Goal: Find specific page/section

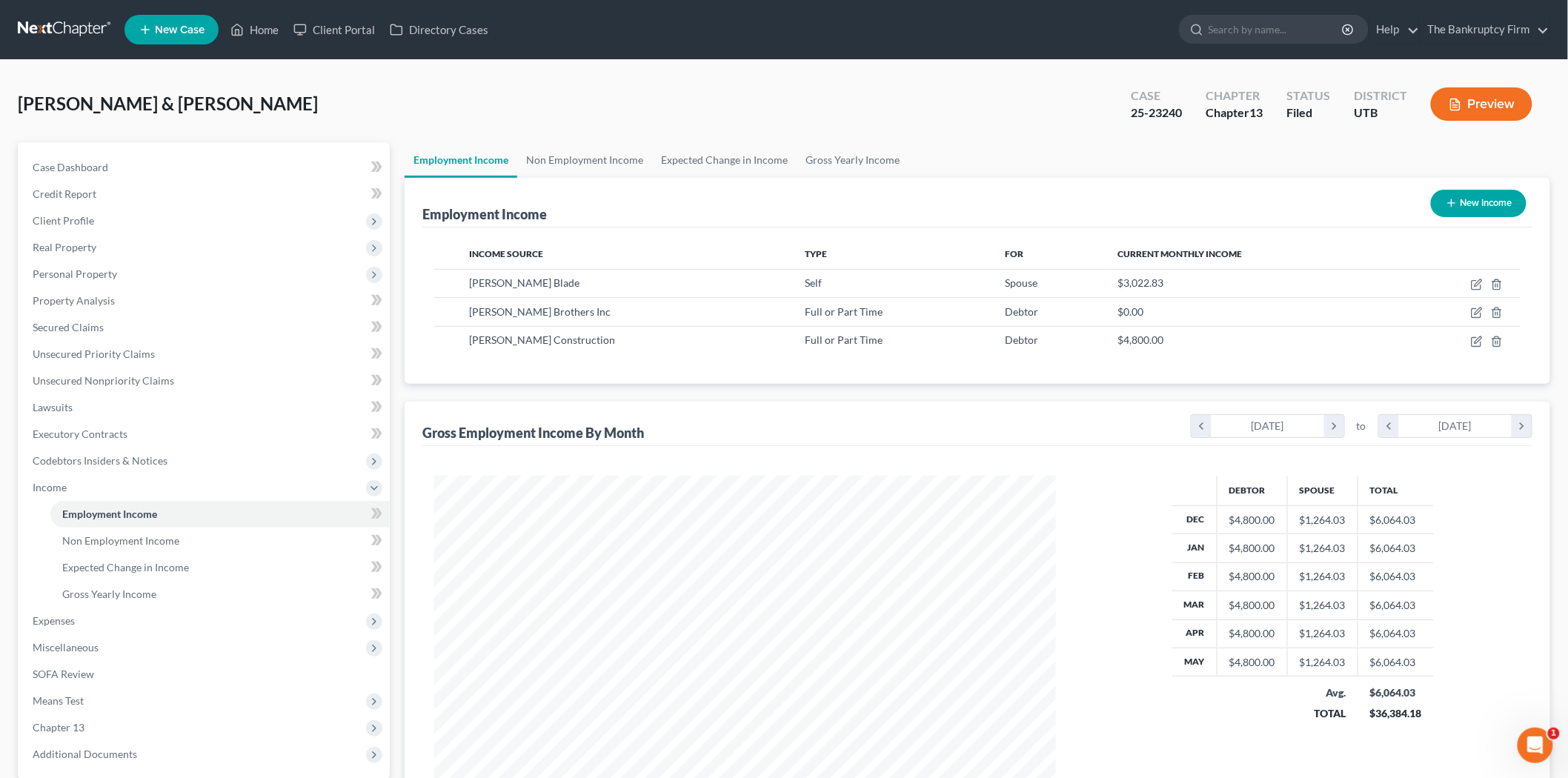
scroll to position [309, 651]
click at [232, 23] on icon at bounding box center [237, 29] width 13 height 18
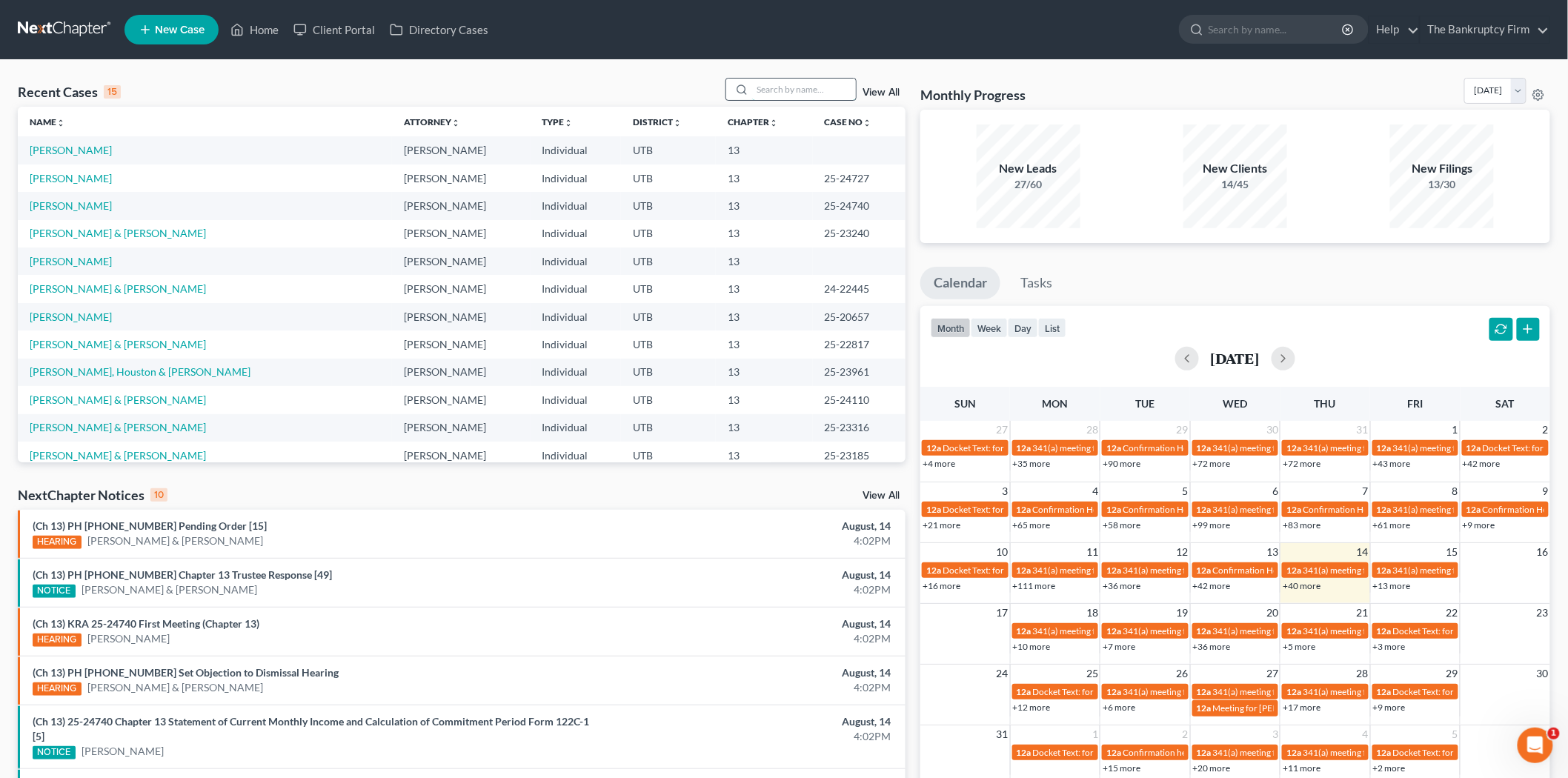
click at [789, 85] on input "search" at bounding box center [804, 89] width 104 height 21
type input "[PERSON_NAME]"
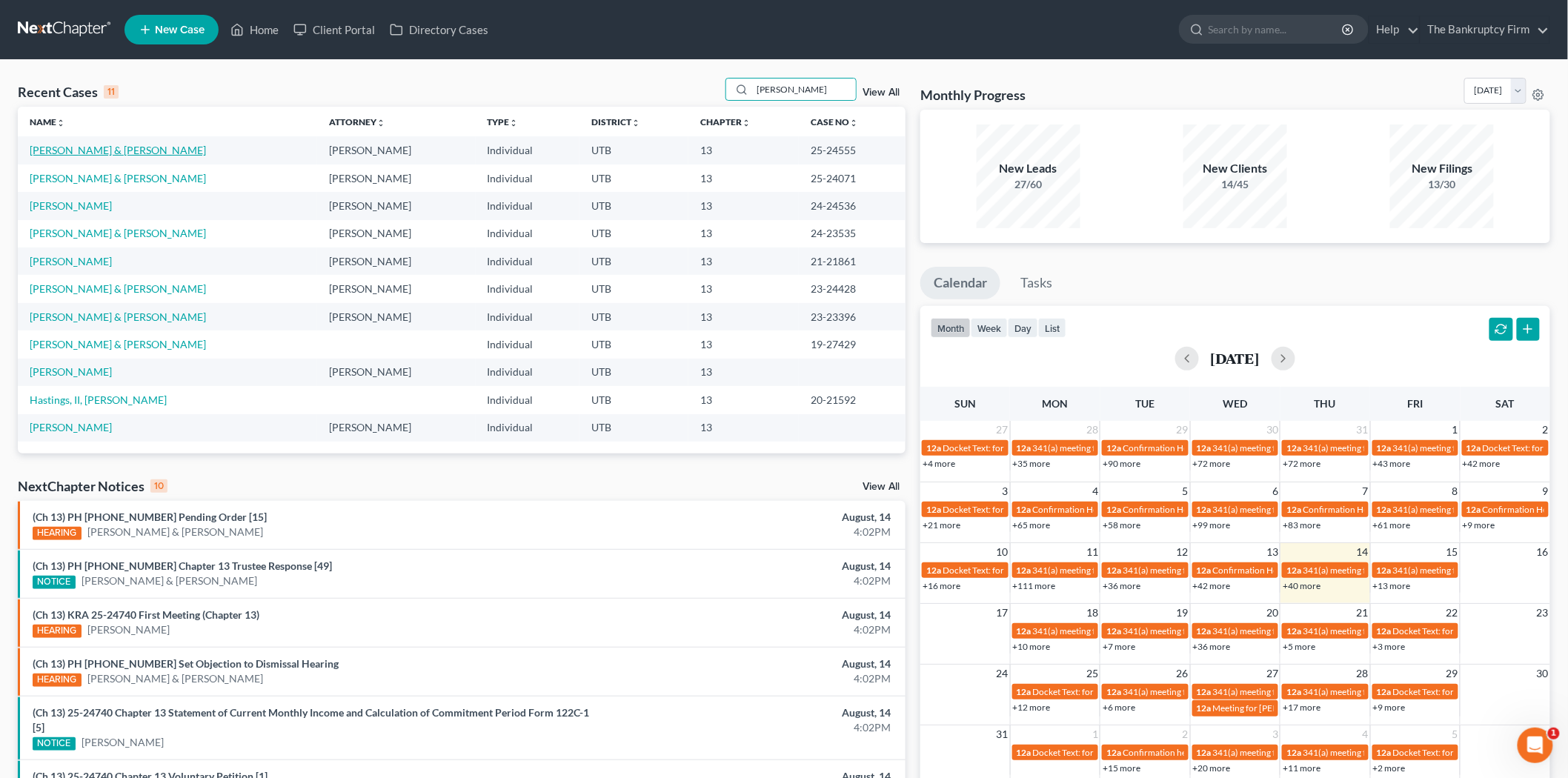
click at [94, 156] on link "[PERSON_NAME] & [PERSON_NAME]" at bounding box center [118, 150] width 176 height 13
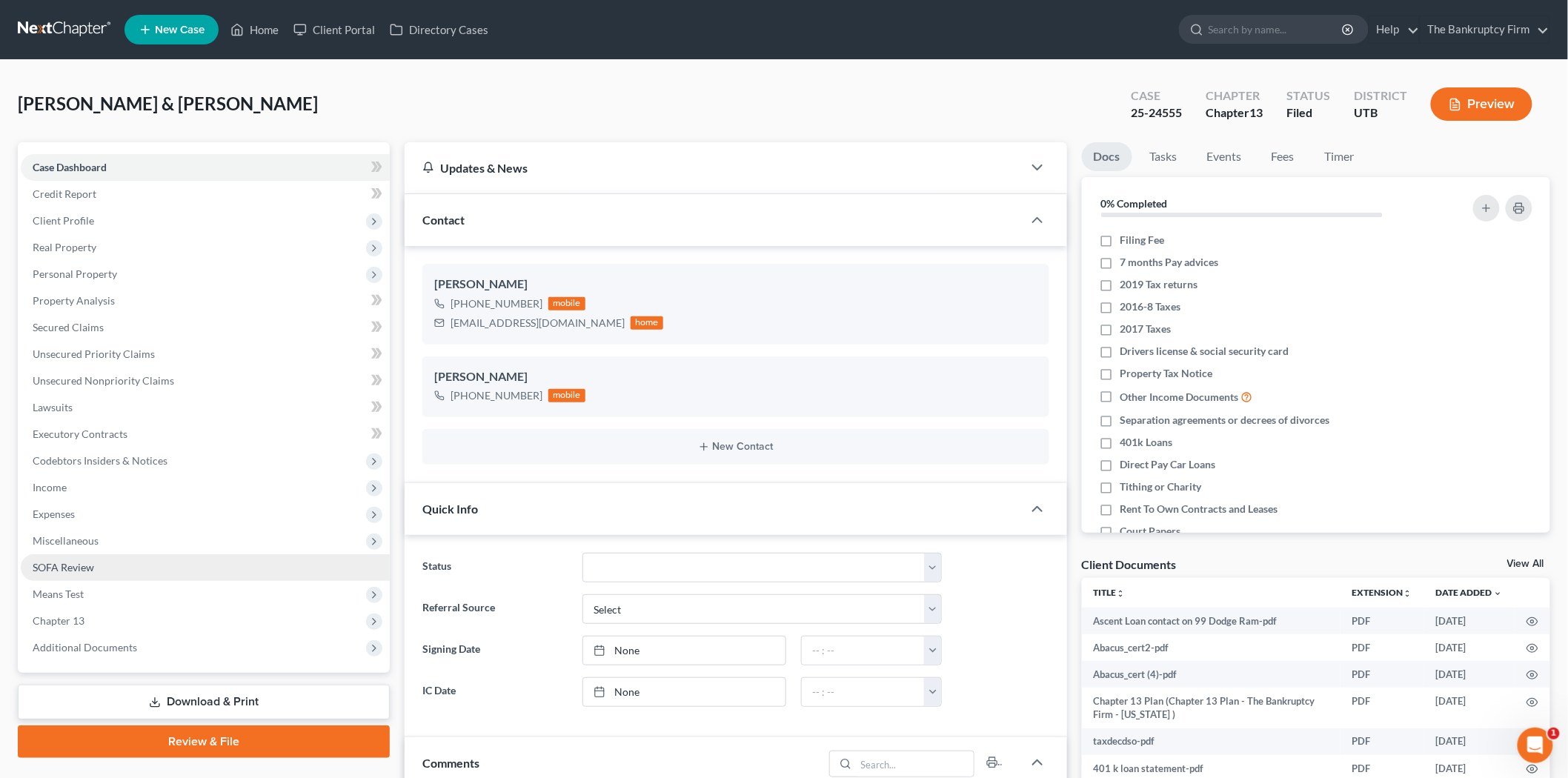
scroll to position [13, 0]
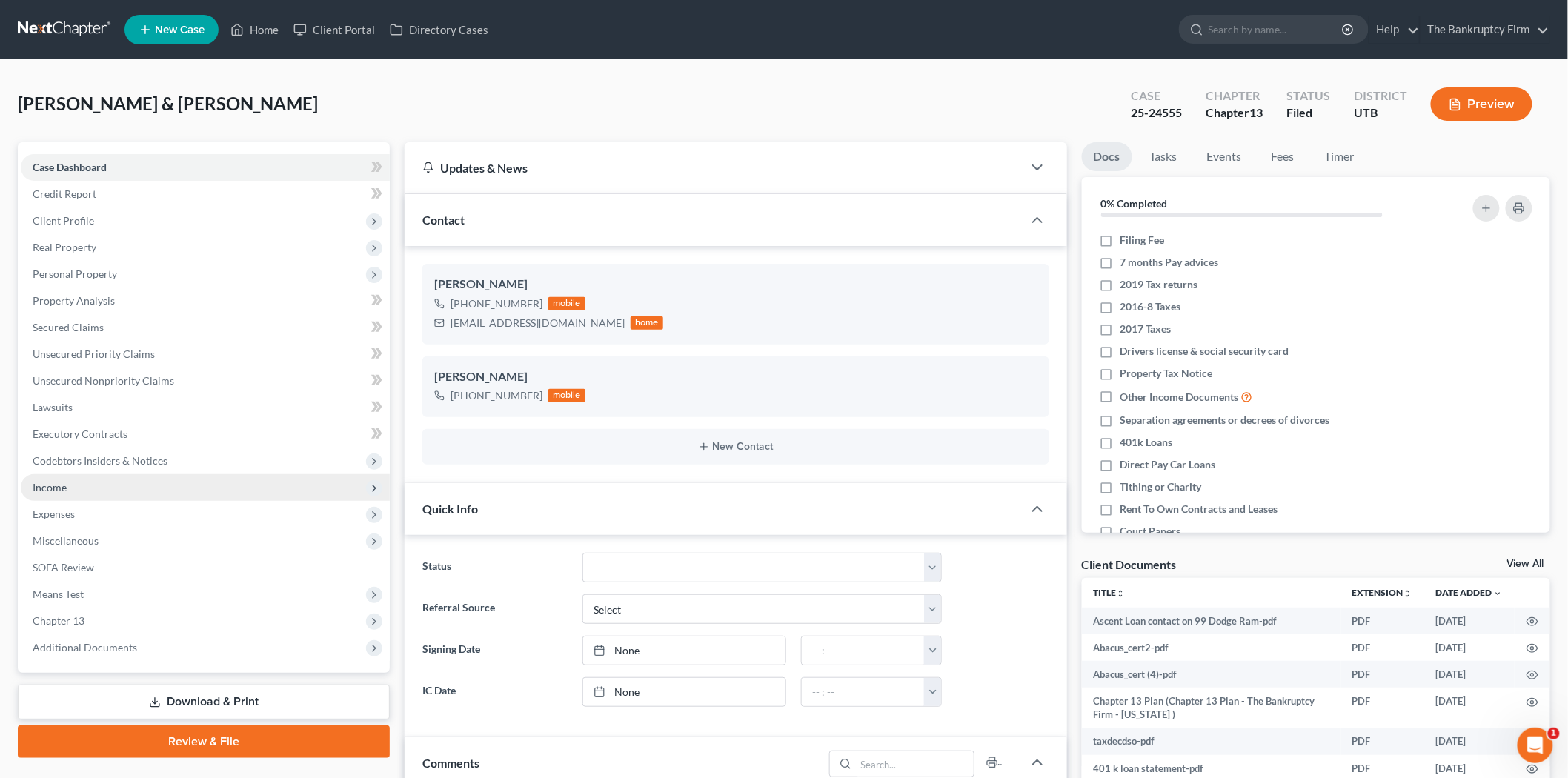
click at [162, 482] on span "Income" at bounding box center [205, 487] width 369 height 27
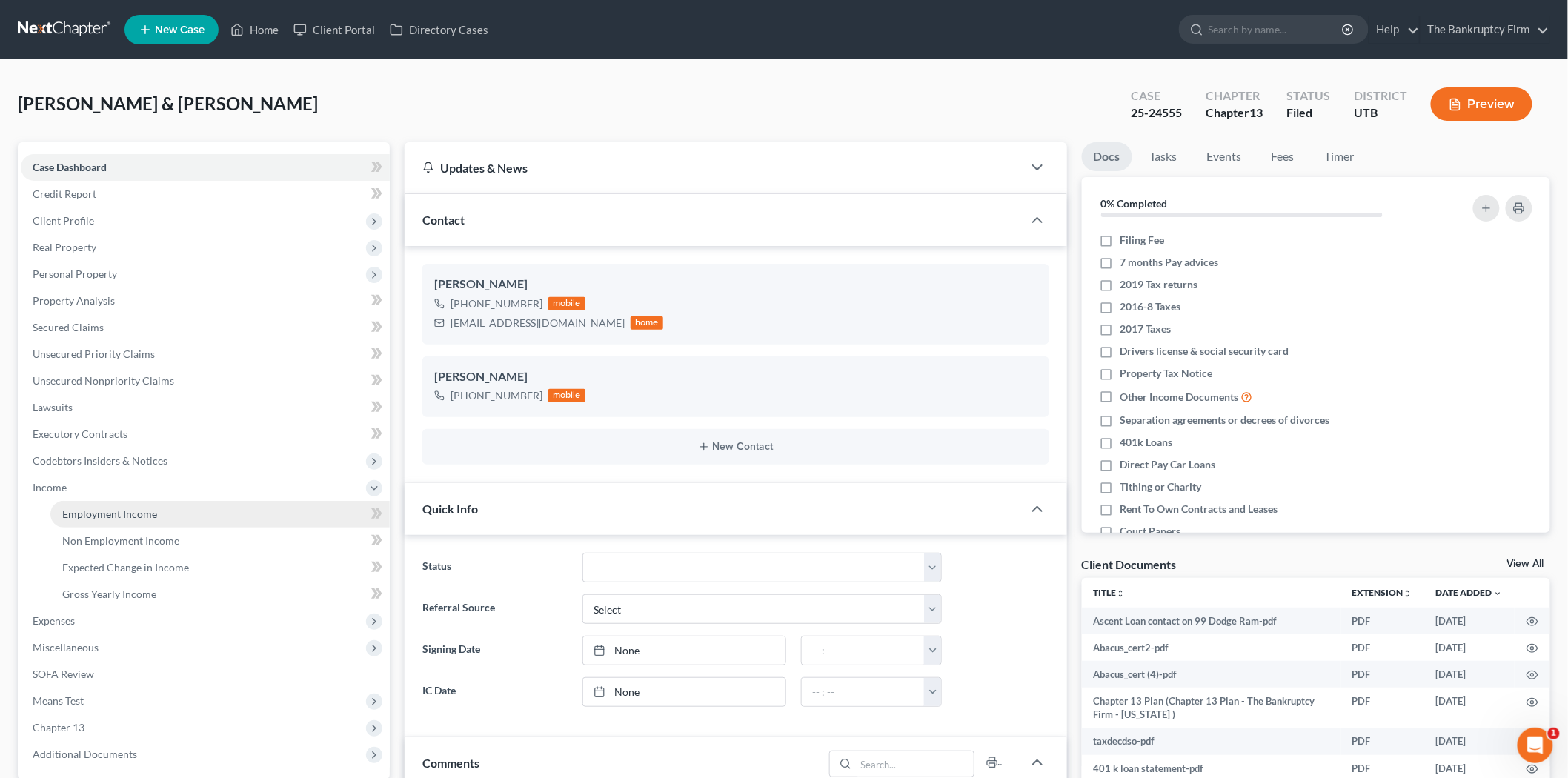
click at [170, 507] on link "Employment Income" at bounding box center [220, 514] width 340 height 27
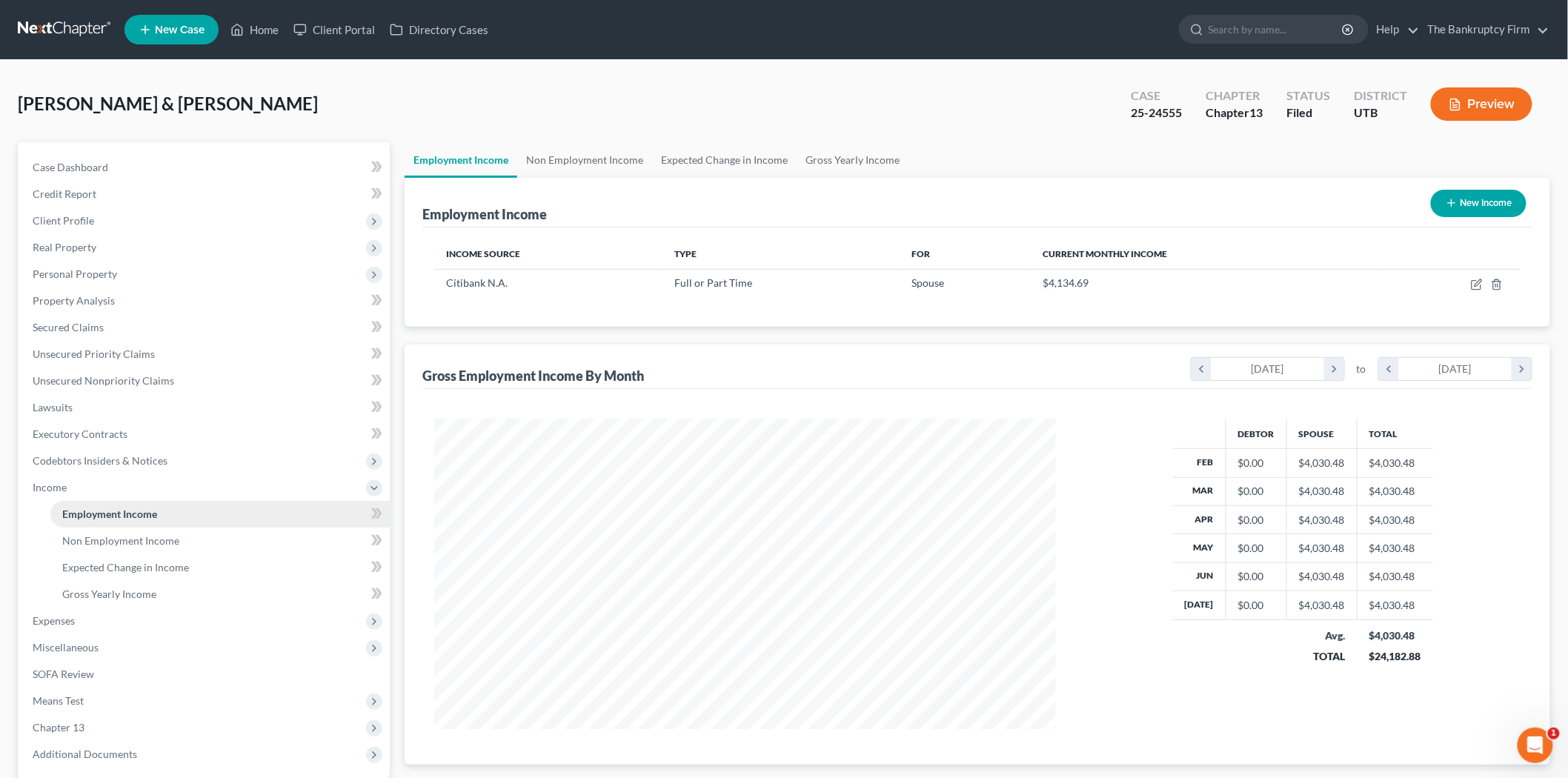
scroll to position [309, 651]
click at [173, 528] on link "Non Employment Income" at bounding box center [220, 541] width 340 height 27
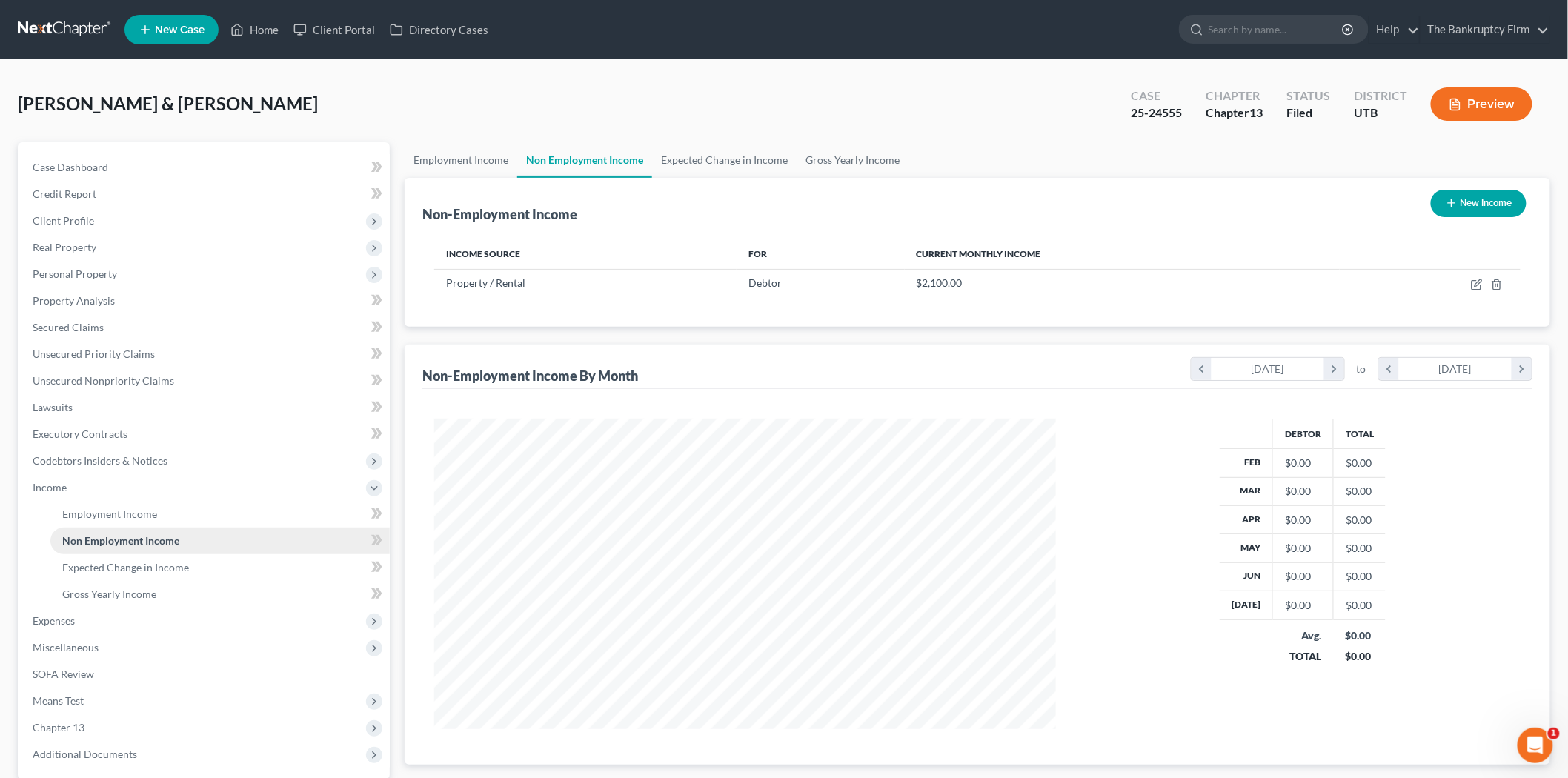
scroll to position [309, 651]
click at [174, 515] on link "Employment Income" at bounding box center [220, 514] width 340 height 27
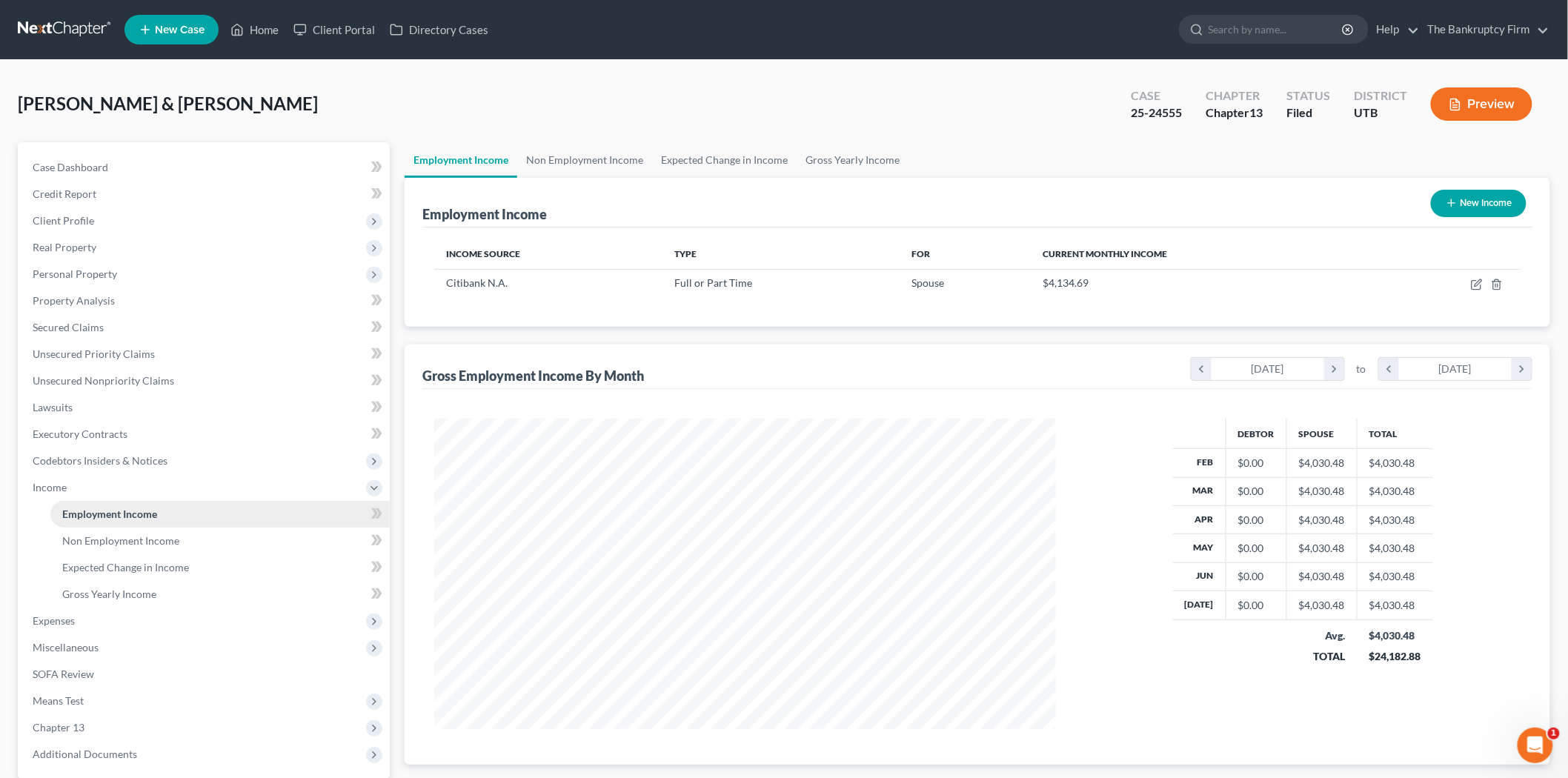
scroll to position [309, 651]
